Goal: Book appointment/travel/reservation

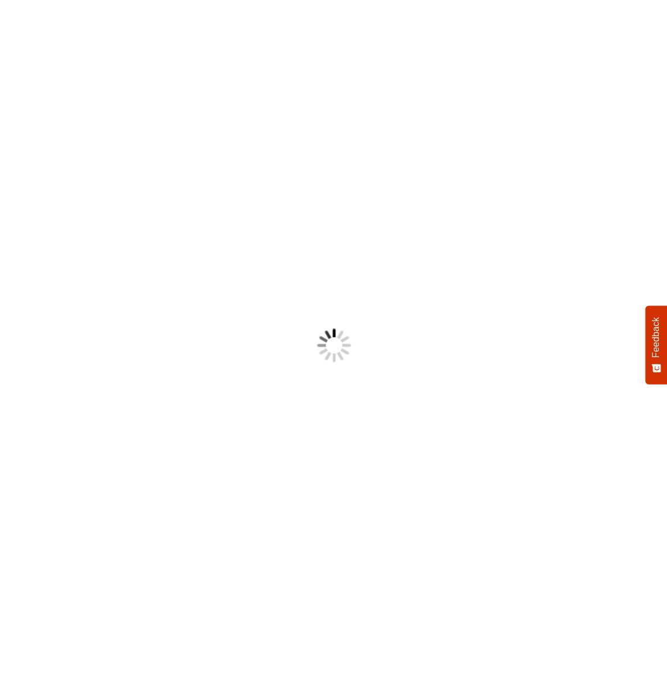
click at [338, 325] on body "Something went wrong! Try reload Feedback How would you rate your experience? H…" at bounding box center [333, 345] width 667 height 690
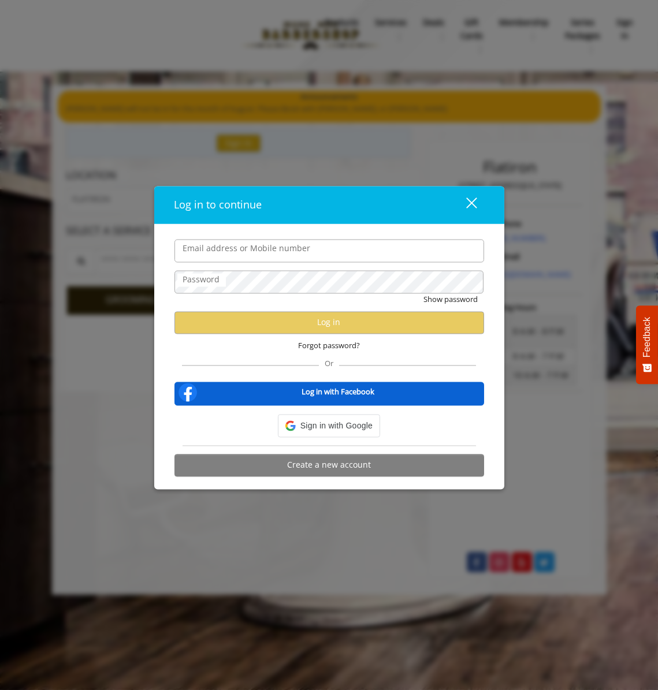
type input "**********"
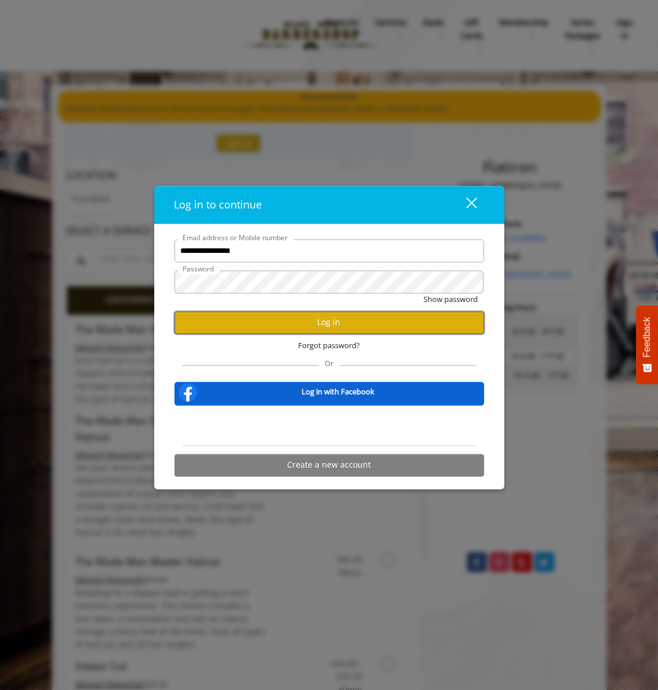
click at [319, 322] on button "Log in" at bounding box center [329, 322] width 310 height 23
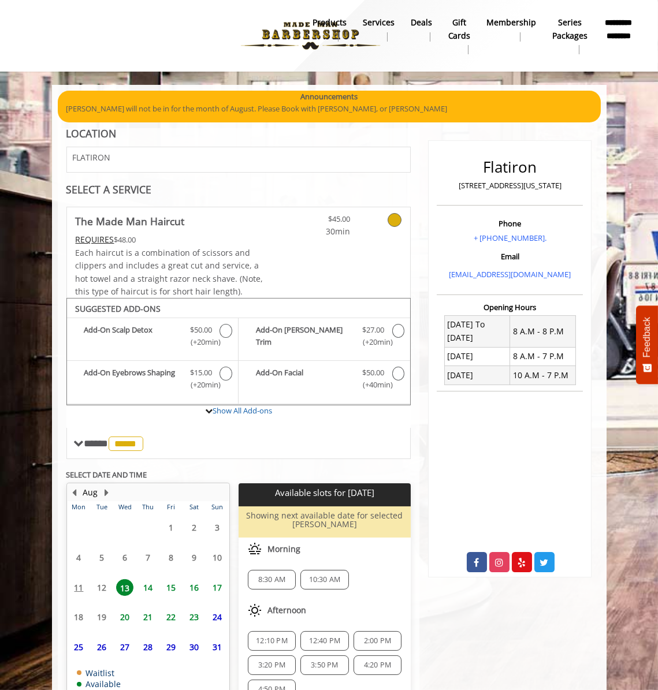
scroll to position [58, 0]
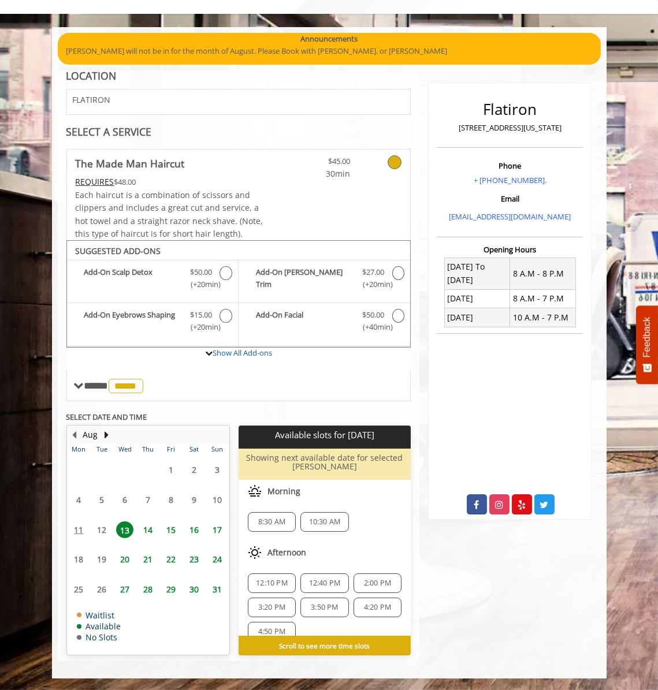
click at [124, 559] on span "20" at bounding box center [124, 559] width 17 height 17
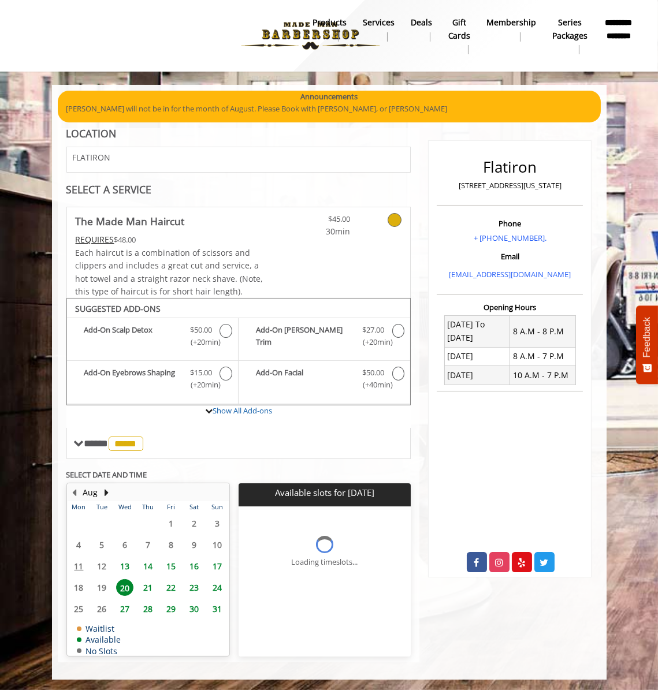
scroll to position [27, 0]
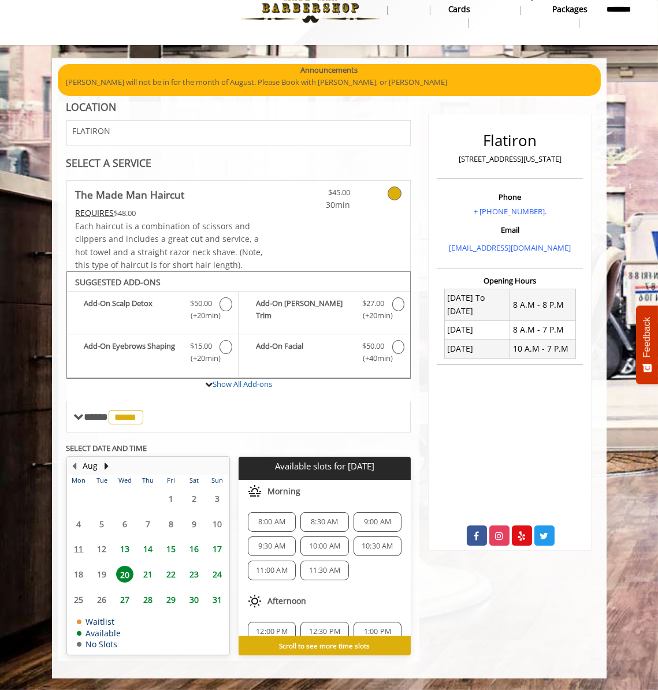
click at [278, 544] on span "9:30 AM" at bounding box center [271, 546] width 27 height 9
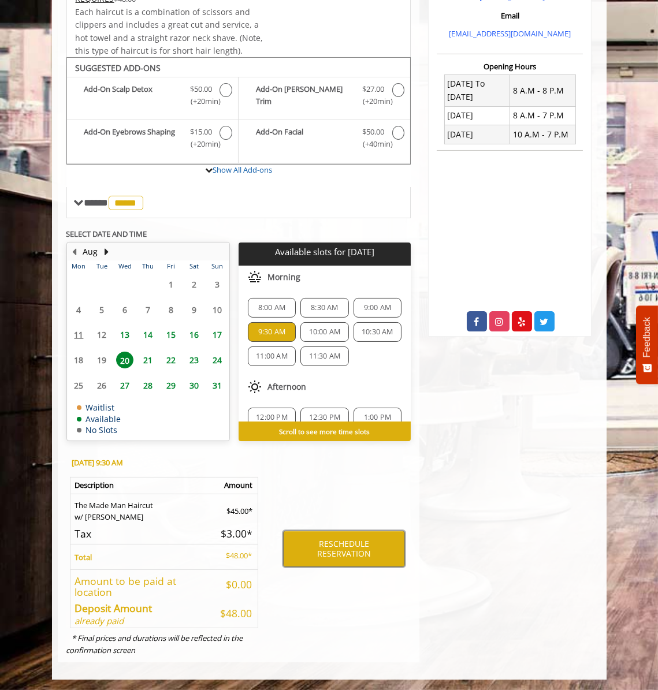
scroll to position [125, 0]
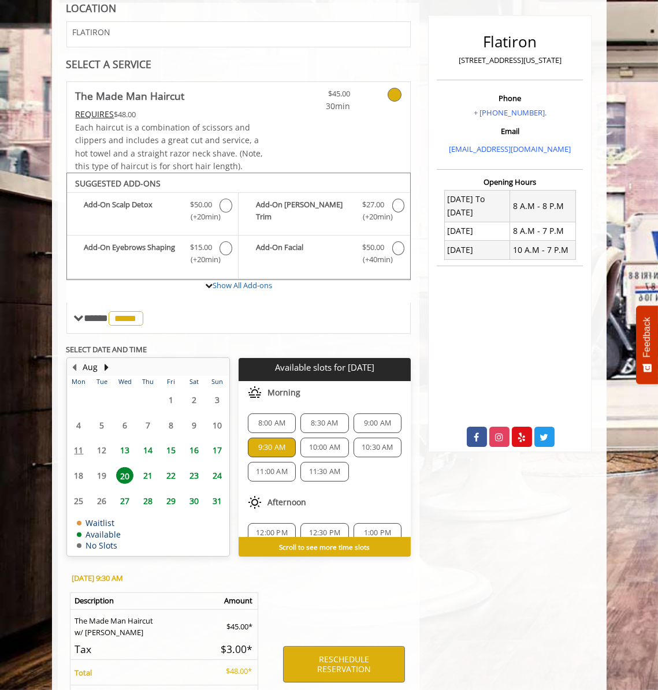
click at [396, 204] on div "Add-On [PERSON_NAME] Trim Discounted Price $27.00 (+20min )" at bounding box center [325, 214] width 172 height 43
click at [398, 206] on div "Add-On [PERSON_NAME] Trim Discounted Price $27.00 (+20min )" at bounding box center [325, 214] width 172 height 43
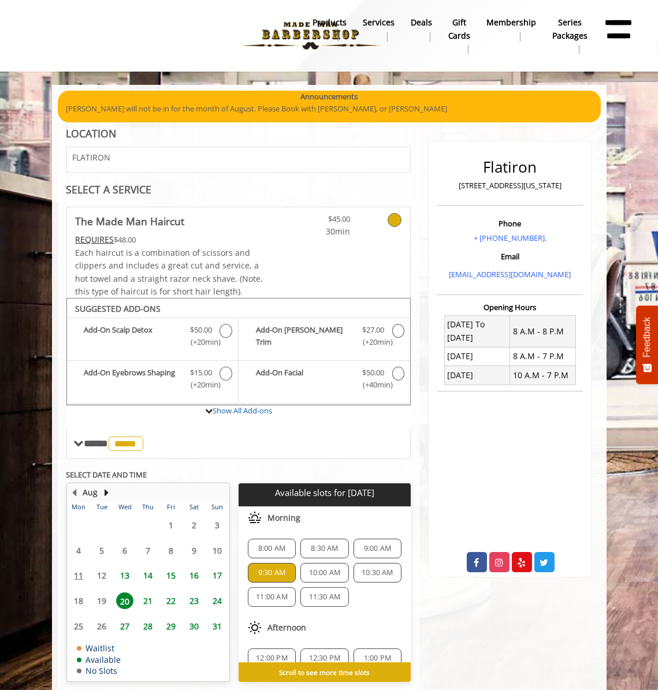
scroll to position [58, 0]
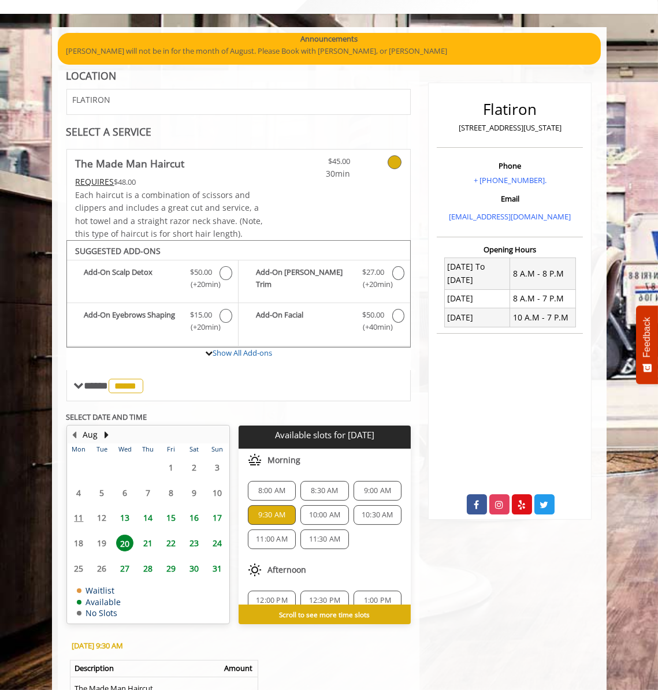
click at [396, 273] on div "Add-On [PERSON_NAME] Trim Discounted Price $27.00 (+20min )" at bounding box center [325, 281] width 172 height 43
click at [274, 516] on span "9:30 AM" at bounding box center [271, 515] width 27 height 9
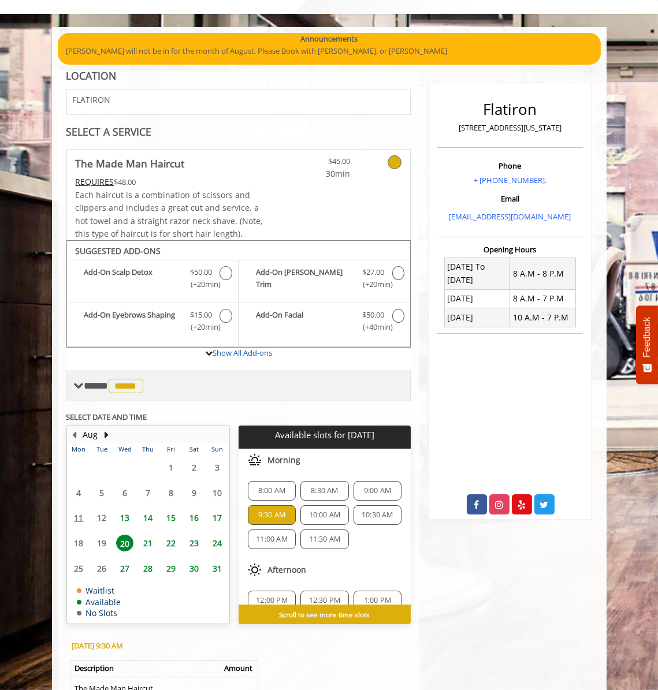
scroll to position [0, 0]
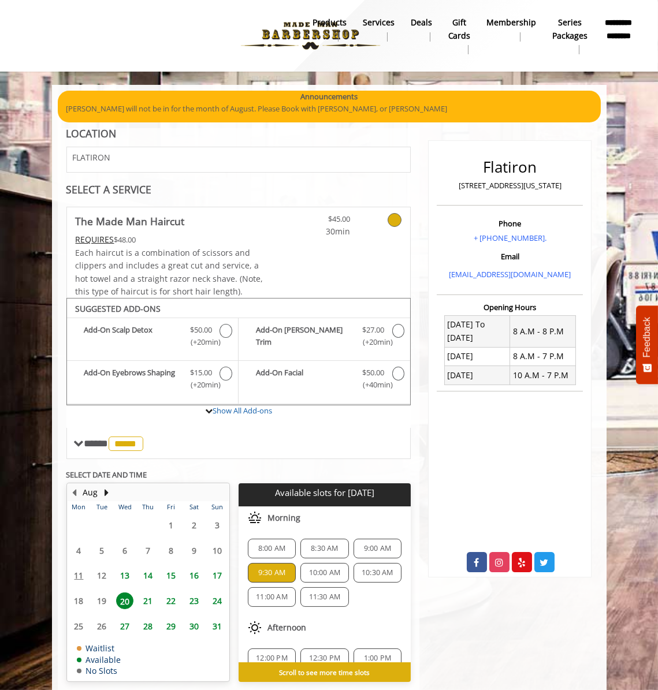
click at [397, 330] on div "Add-On [PERSON_NAME] Trim Discounted Price $27.00 (+20min )" at bounding box center [325, 339] width 172 height 43
click at [247, 411] on link "Show All Add-ons" at bounding box center [242, 410] width 59 height 10
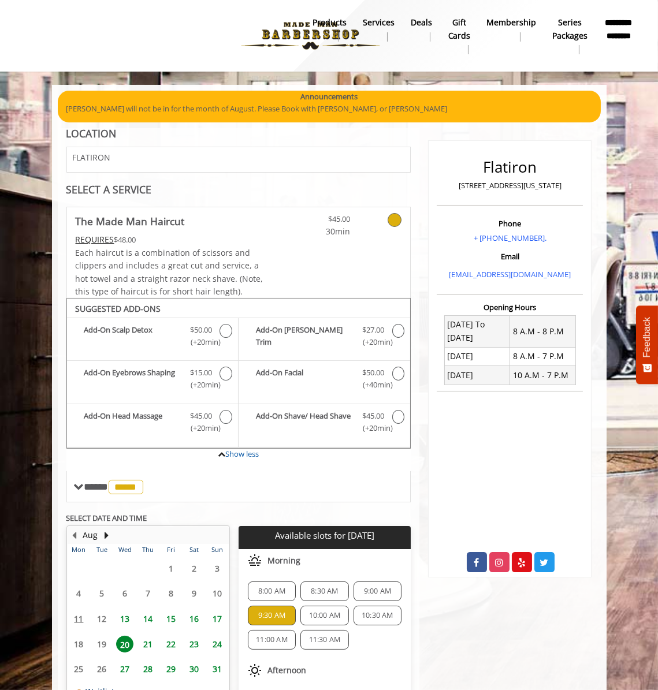
click at [398, 331] on div "Add-On [PERSON_NAME] Trim Discounted Price $27.00 (+20min )" at bounding box center [325, 339] width 172 height 43
click at [399, 330] on div "Add-On [PERSON_NAME] Trim Discounted Price $27.00 (+20min )" at bounding box center [325, 339] width 172 height 43
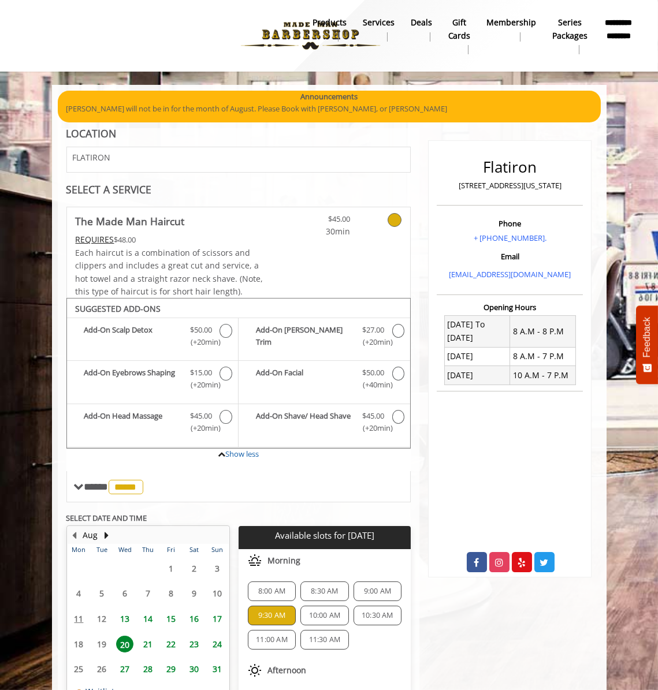
click at [399, 330] on div "Add-On [PERSON_NAME] Trim Discounted Price $27.00 (+20min )" at bounding box center [325, 339] width 172 height 43
click at [223, 328] on div "Add-On Scalp Detox Discounted Price $50.00 (+20min )" at bounding box center [153, 339] width 172 height 43
click at [396, 333] on div "Add-On [PERSON_NAME] Trim Discounted Price $27.00 (+20min )" at bounding box center [325, 339] width 172 height 43
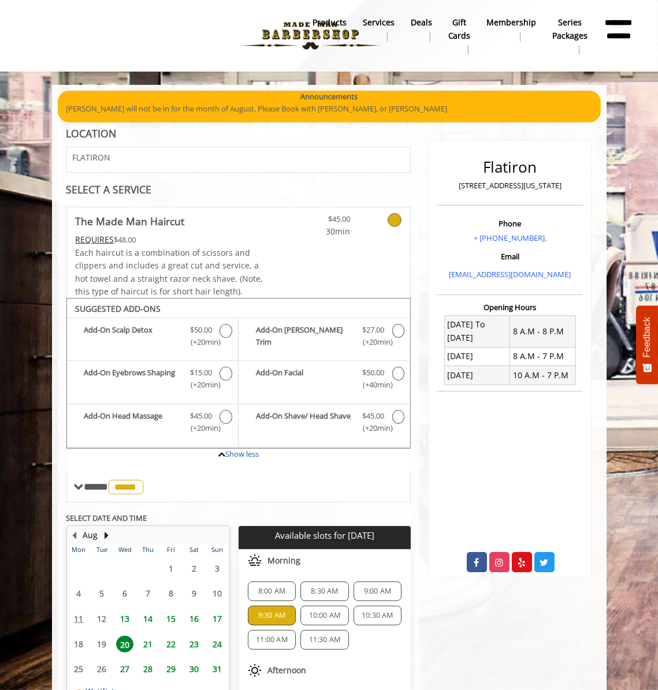
drag, startPoint x: 396, startPoint y: 333, endPoint x: 359, endPoint y: 333, distance: 37.5
click at [359, 333] on div "Add-On [PERSON_NAME] Trim Discounted Price $27.00 (+20min )" at bounding box center [325, 339] width 172 height 43
click at [396, 331] on div "Add-On [PERSON_NAME] Trim Discounted Price $27.00 (+20min )" at bounding box center [325, 339] width 172 height 43
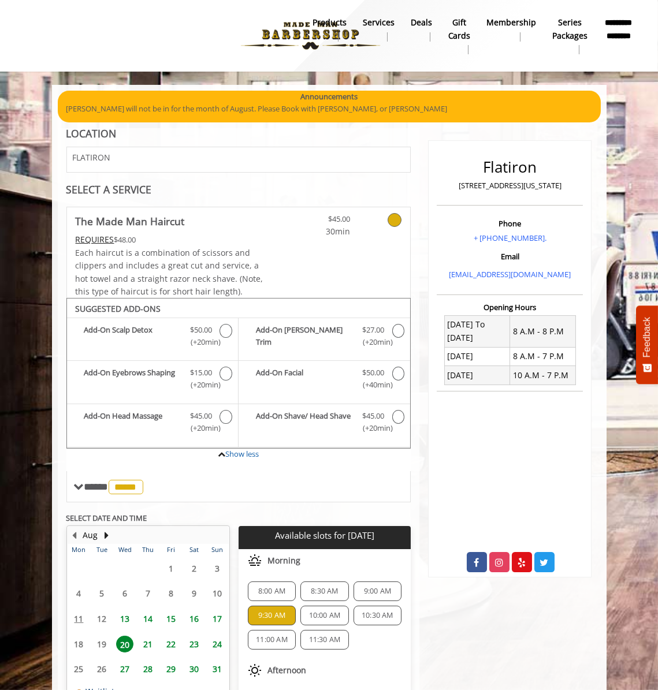
click at [400, 329] on div "Add-On [PERSON_NAME] Trim Discounted Price $27.00 (+20min )" at bounding box center [325, 339] width 172 height 43
click at [395, 329] on div "Add-On [PERSON_NAME] Trim Discounted Price $27.00 (+20min )" at bounding box center [325, 339] width 172 height 43
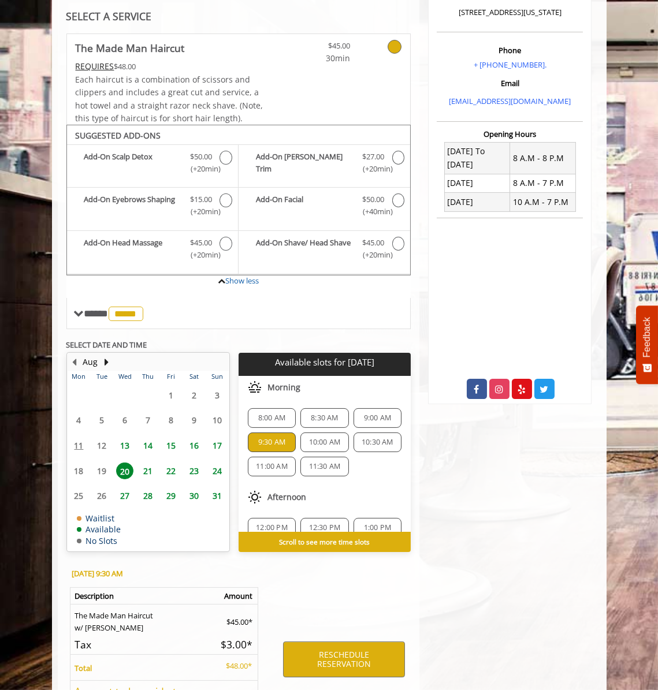
scroll to position [284, 0]
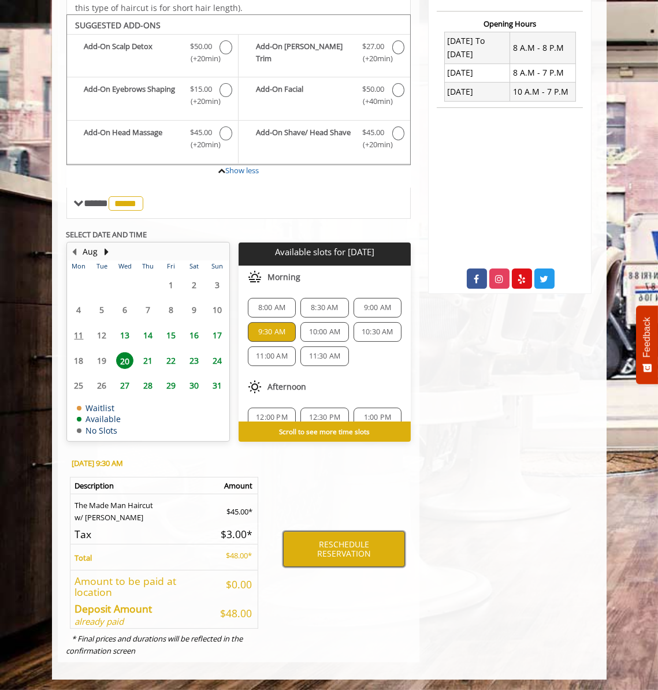
click at [330, 549] on button "RESCHEDULE RESERVATION" at bounding box center [344, 549] width 122 height 36
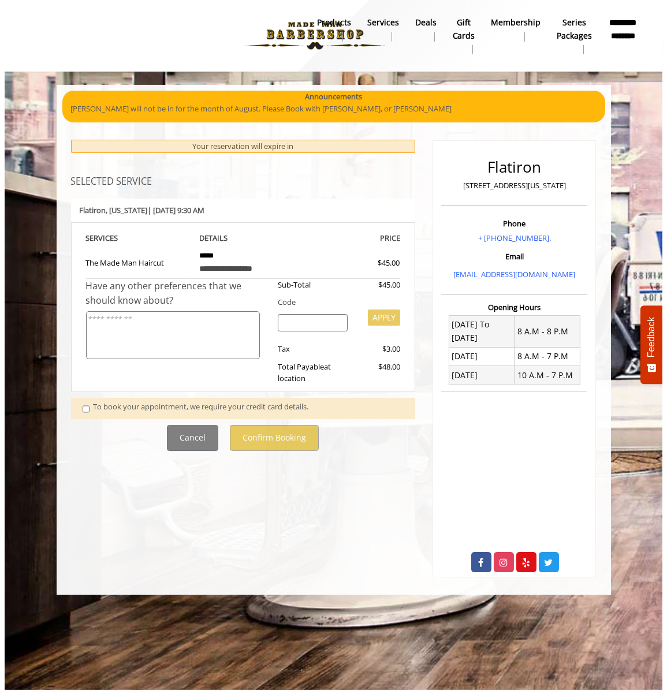
scroll to position [0, 0]
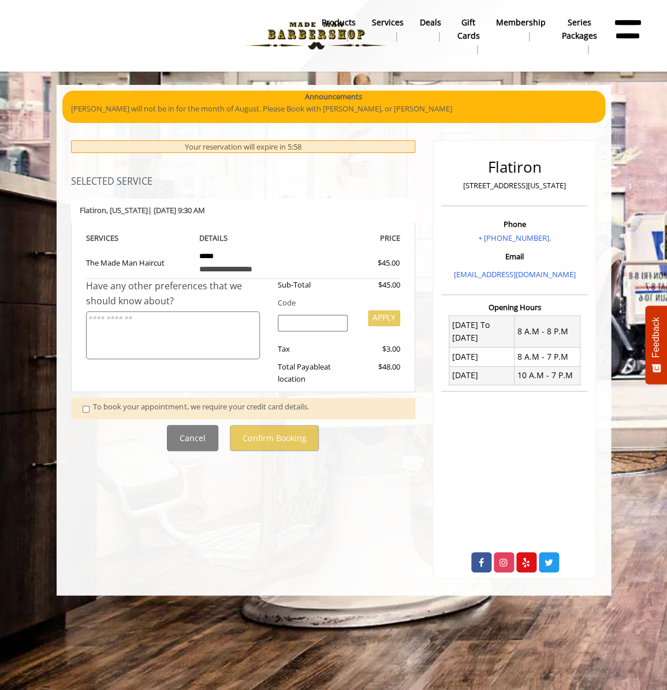
click at [90, 413] on span at bounding box center [88, 409] width 28 height 16
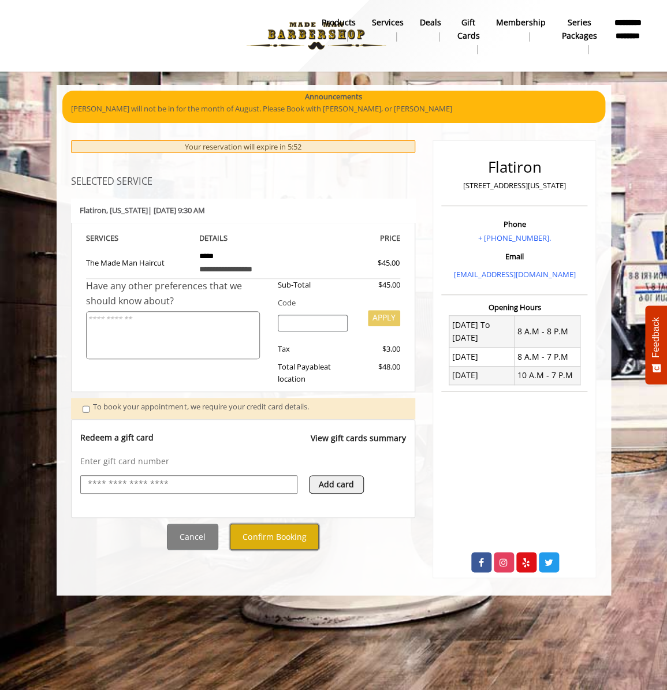
click at [286, 534] on button "Confirm Booking" at bounding box center [274, 537] width 89 height 26
